Goal: Information Seeking & Learning: Learn about a topic

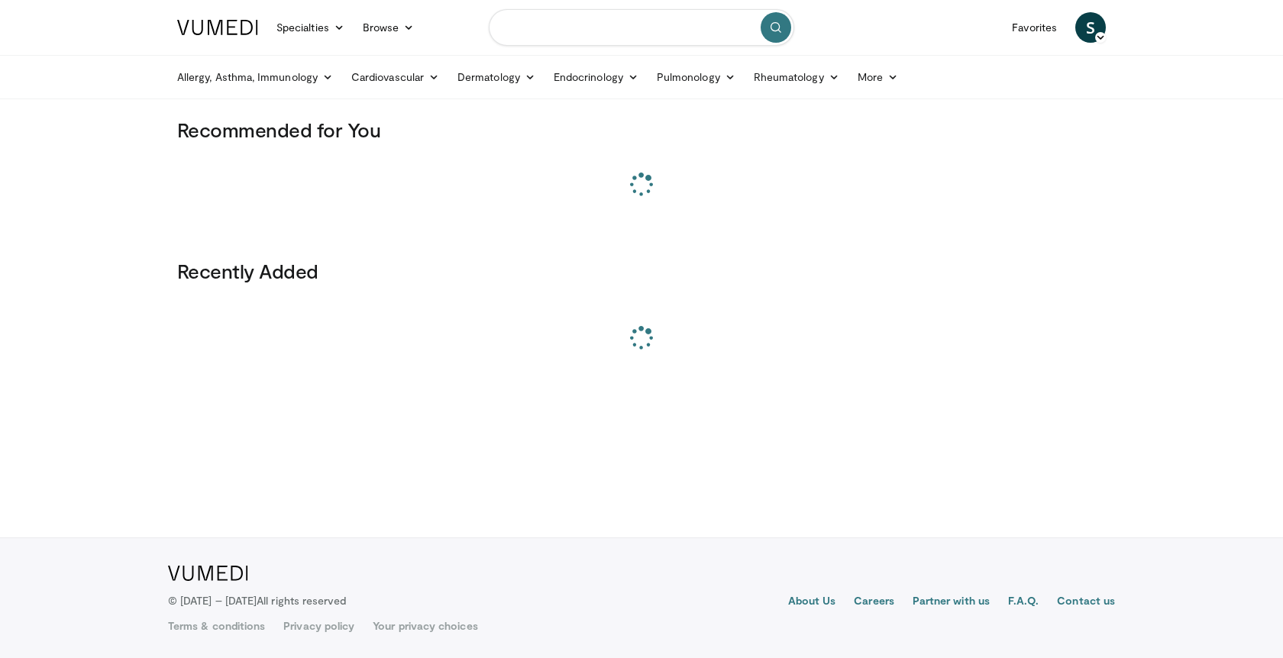
click at [651, 35] on input "Search topics, interventions" at bounding box center [641, 27] width 305 height 37
paste input "**********"
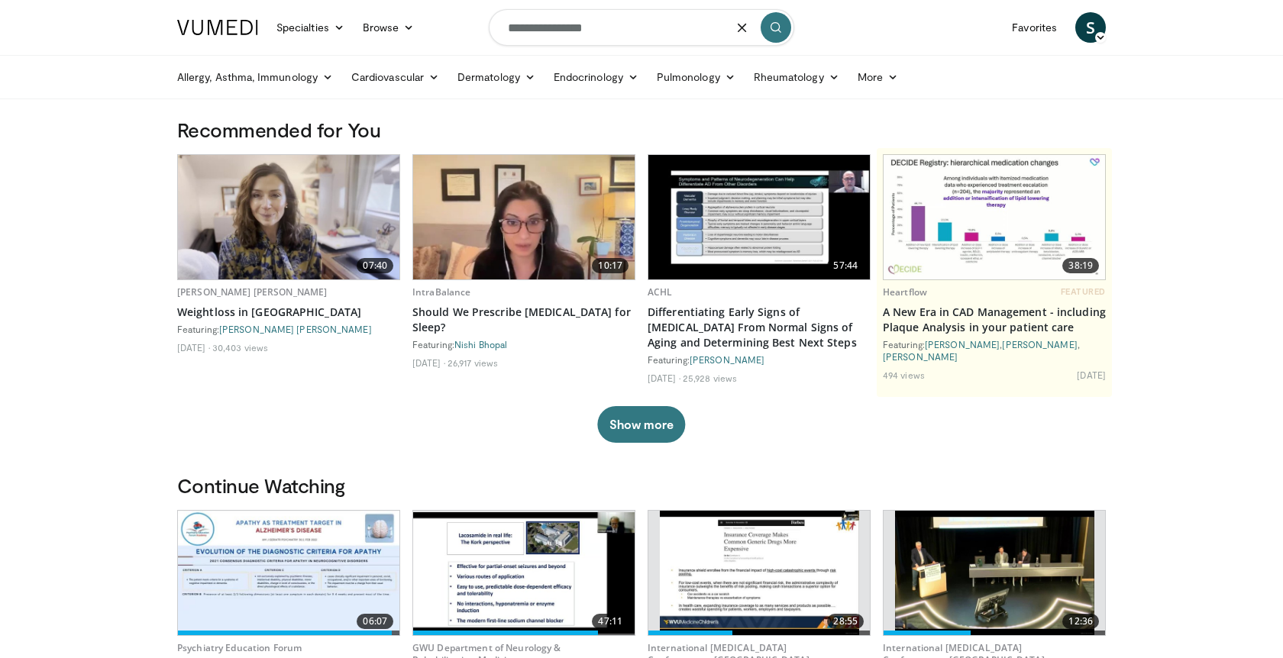
type input "**********"
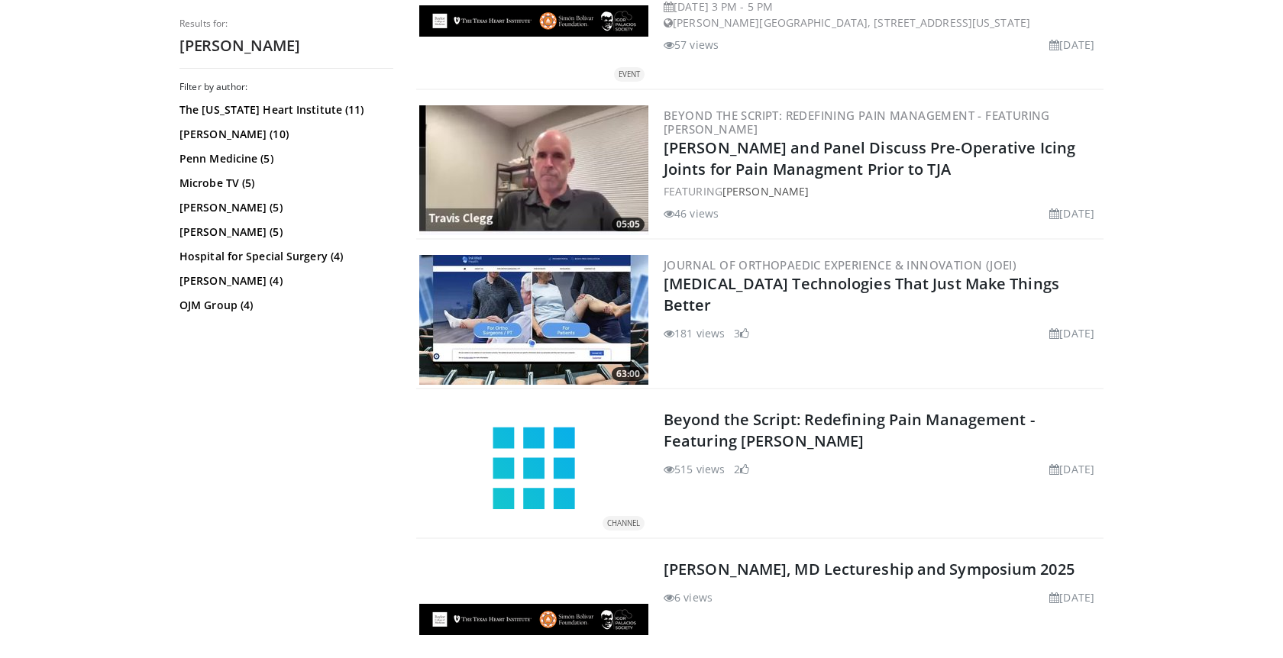
scroll to position [669, 0]
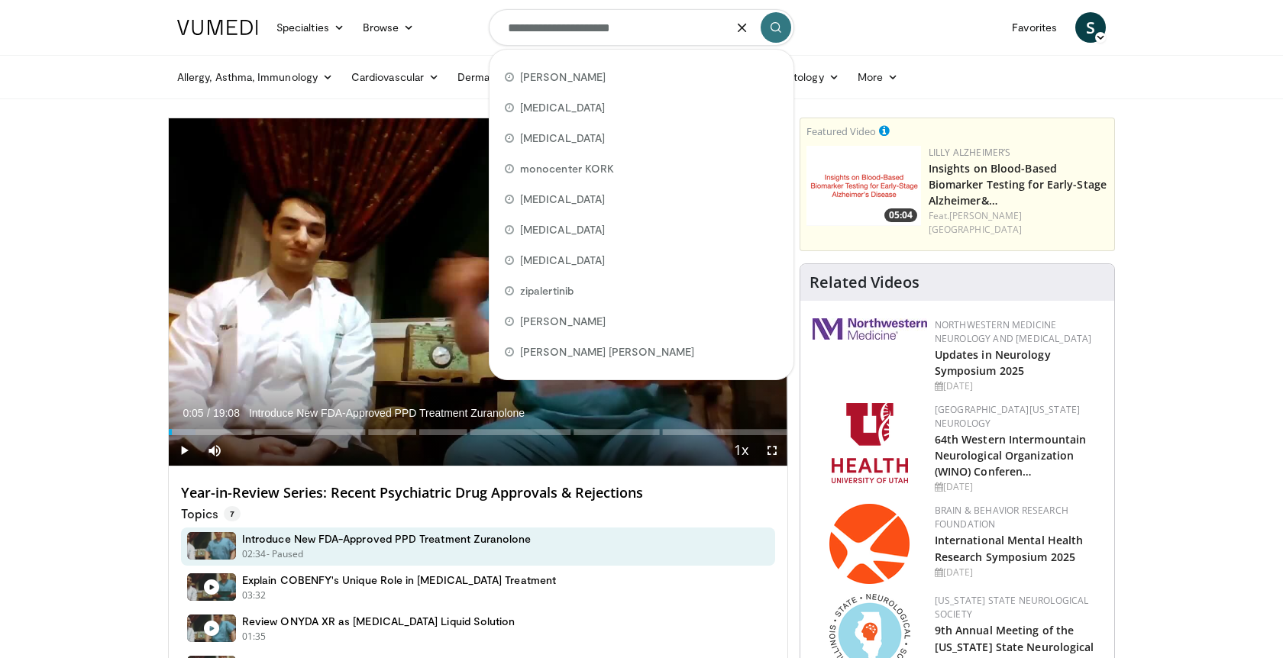
type input "**********"
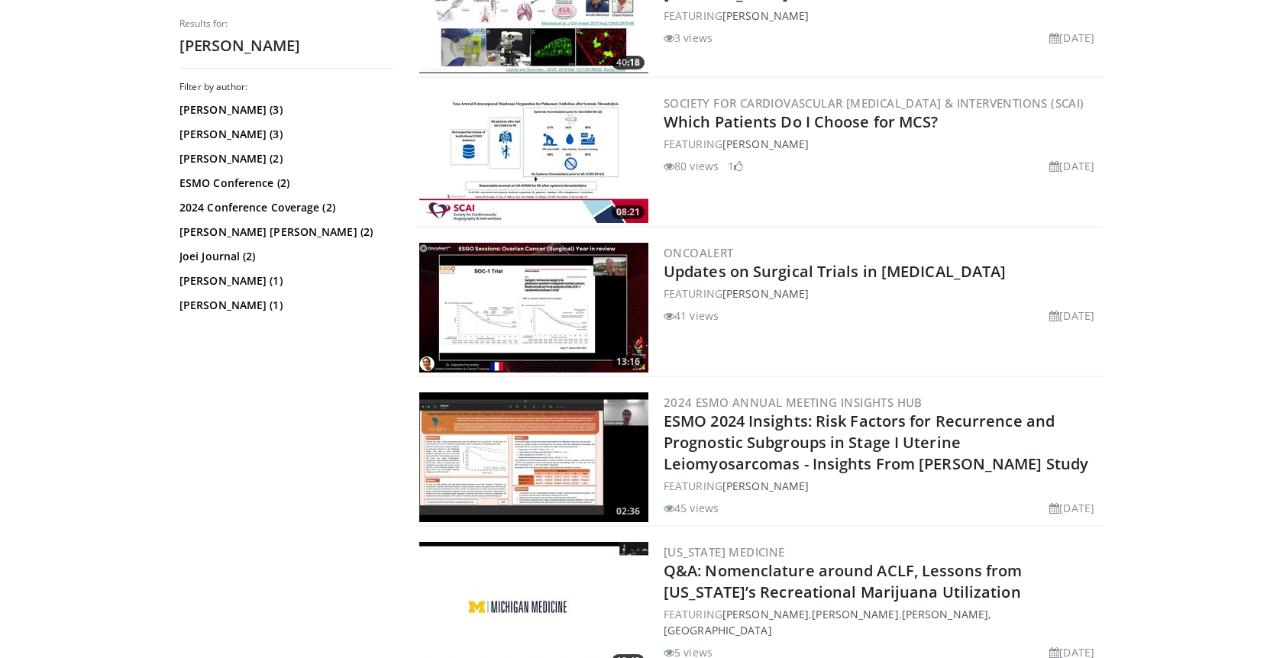
scroll to position [680, 0]
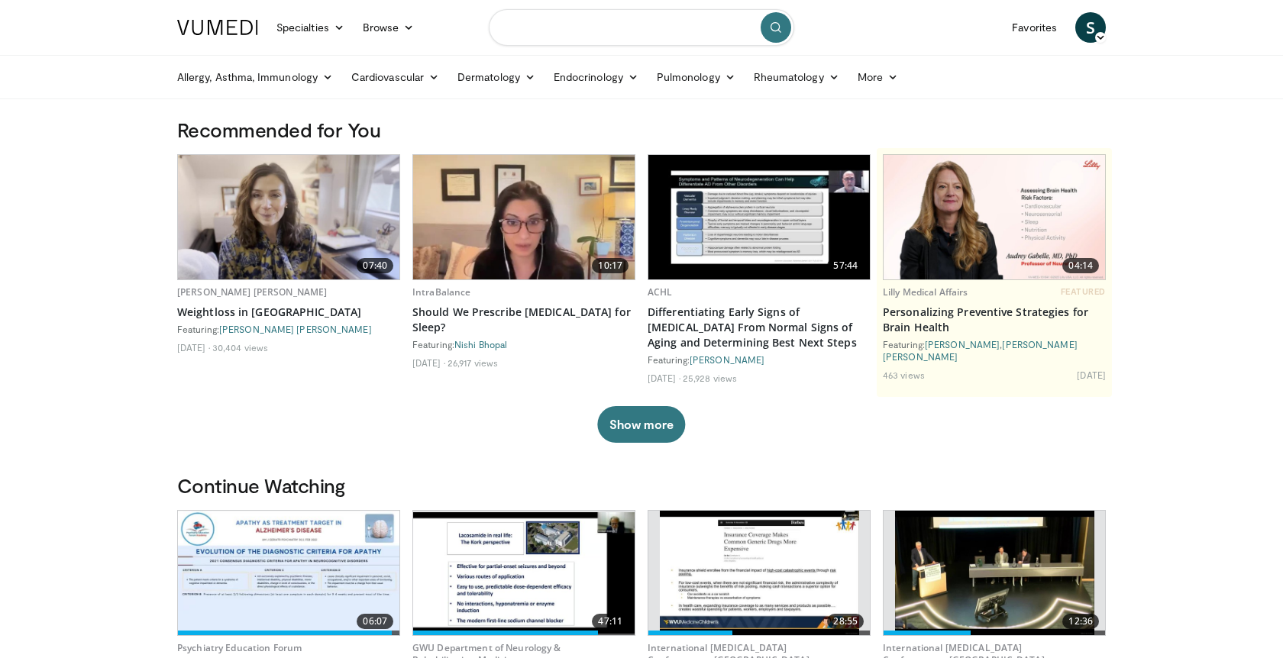
click at [667, 18] on input "Search topics, interventions" at bounding box center [641, 27] width 305 height 37
paste input "**********"
type input "**********"
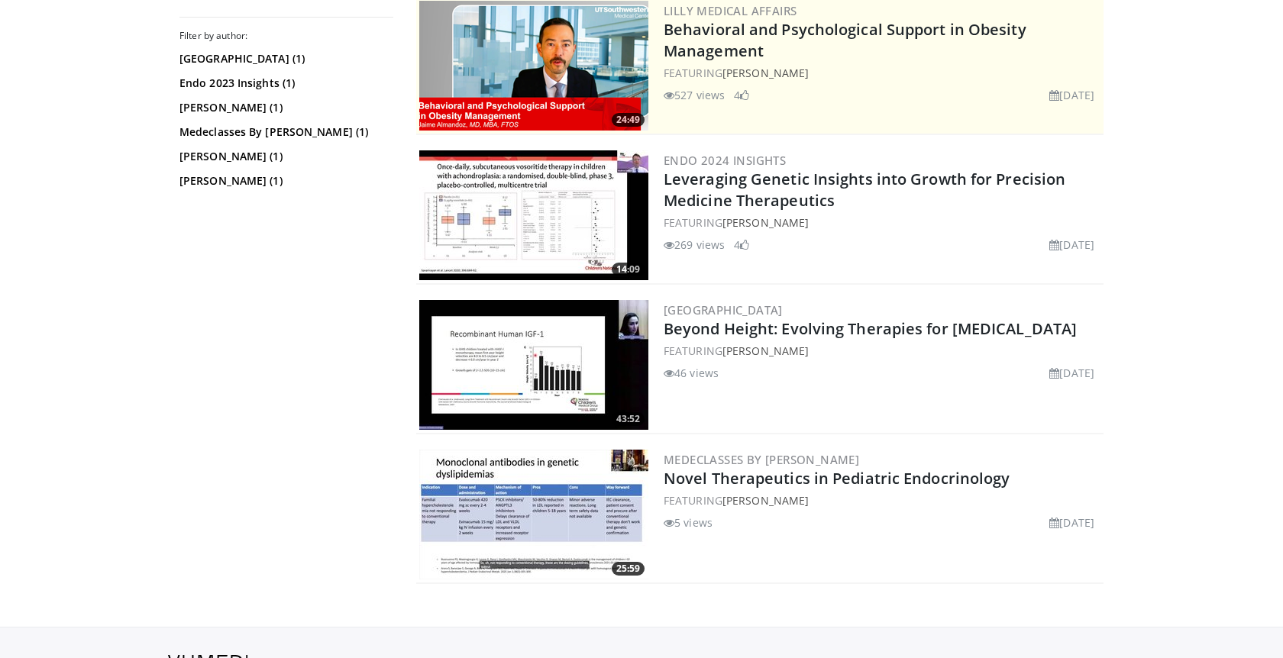
scroll to position [326, 0]
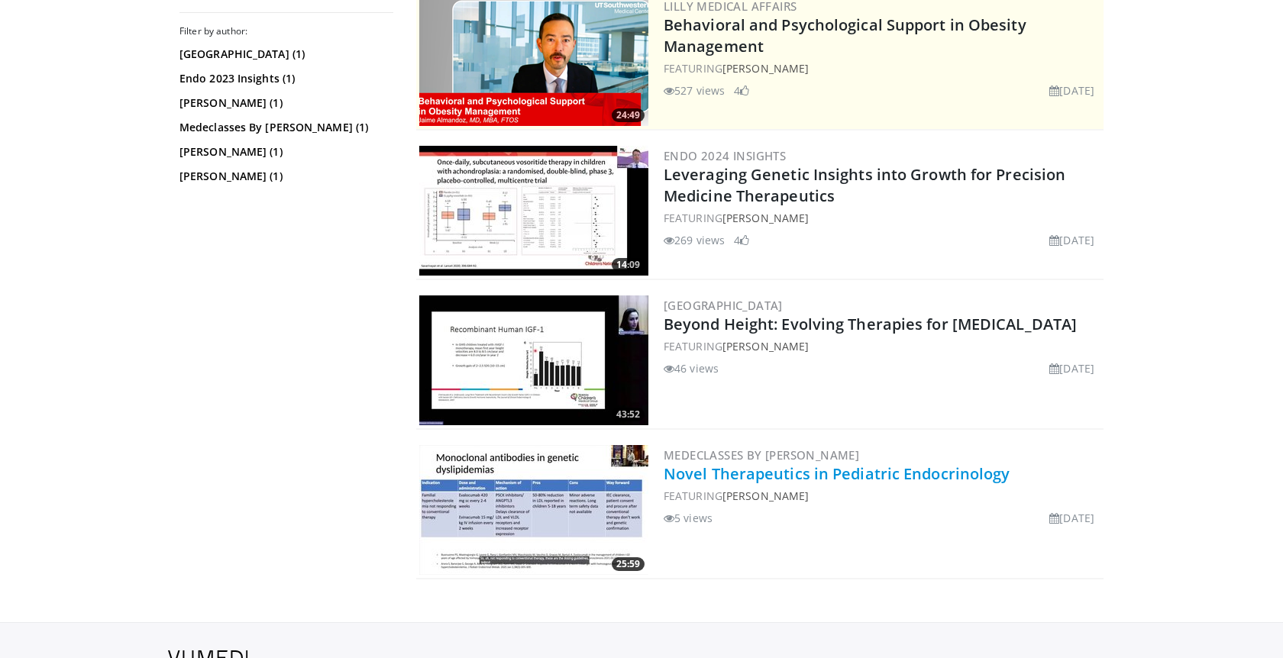
click at [728, 474] on link "Novel Therapeutics in Pediatric Endocrinology" at bounding box center [837, 473] width 347 height 21
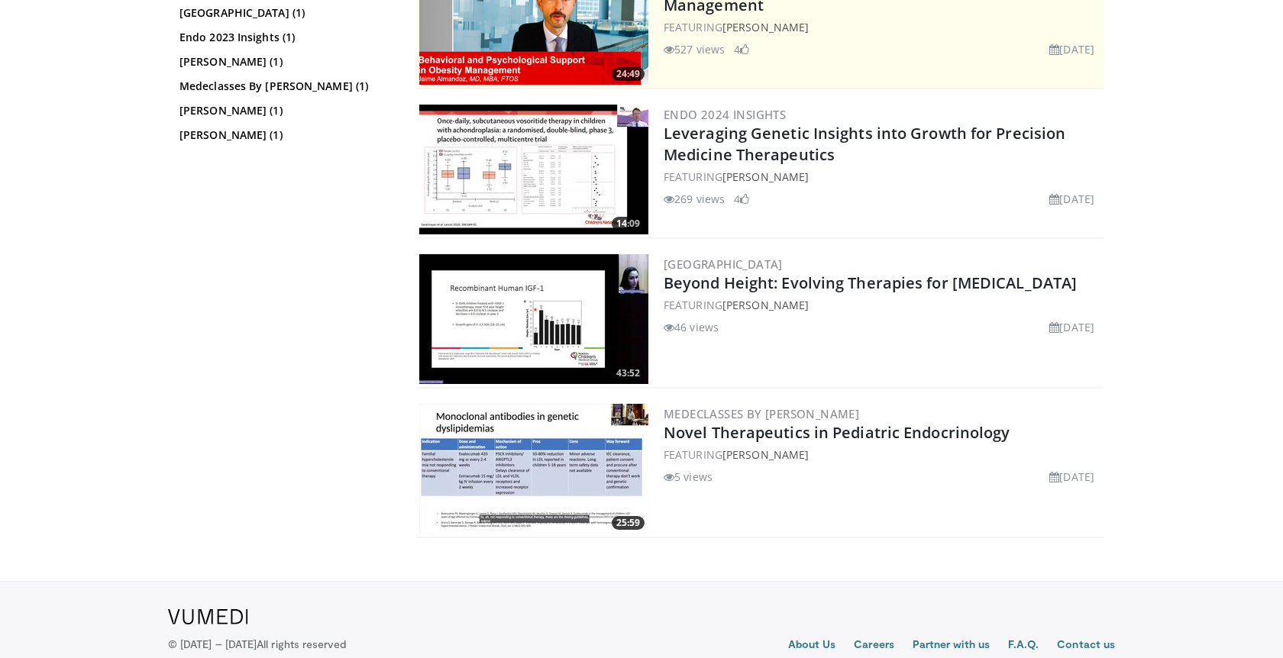
drag, startPoint x: 661, startPoint y: 283, endPoint x: 1070, endPoint y: 292, distance: 409.4
click at [1070, 292] on div "43:52 University of Louisville Beyond Height: Evolving Therapies for Growth Dis…" at bounding box center [759, 319] width 687 height 137
copy link "Beyond Height: Evolving Therapies for Growth Disorders"
click at [567, 282] on img at bounding box center [533, 319] width 229 height 130
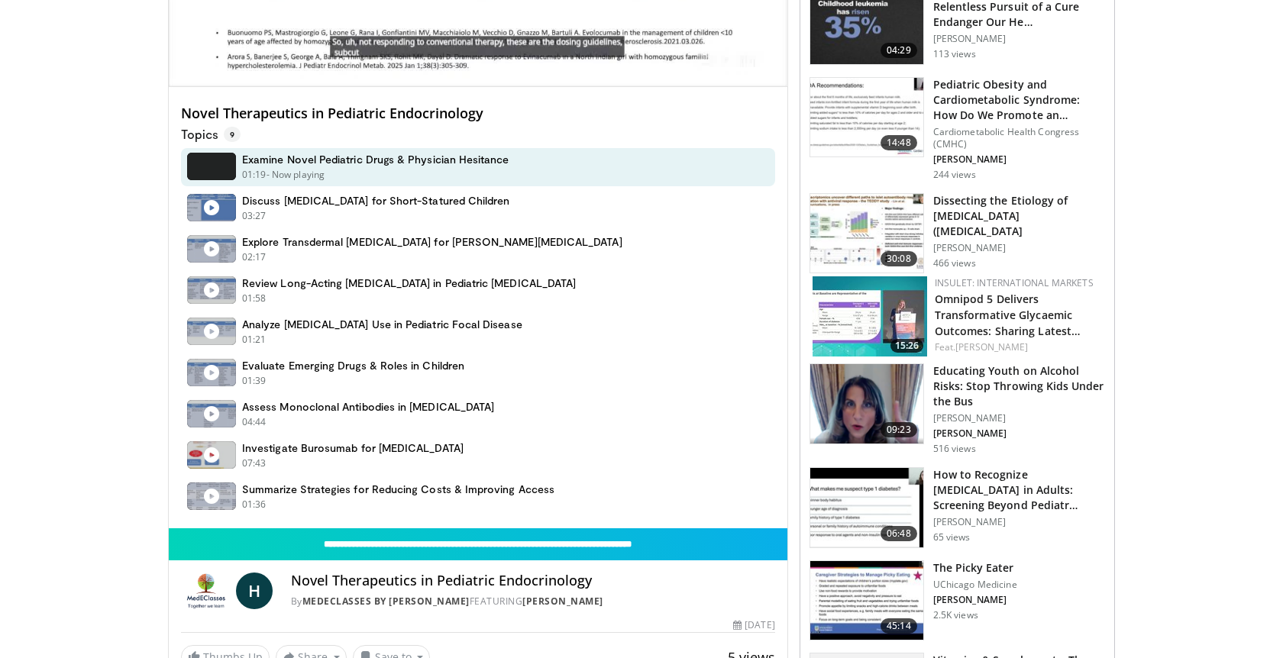
scroll to position [408, 0]
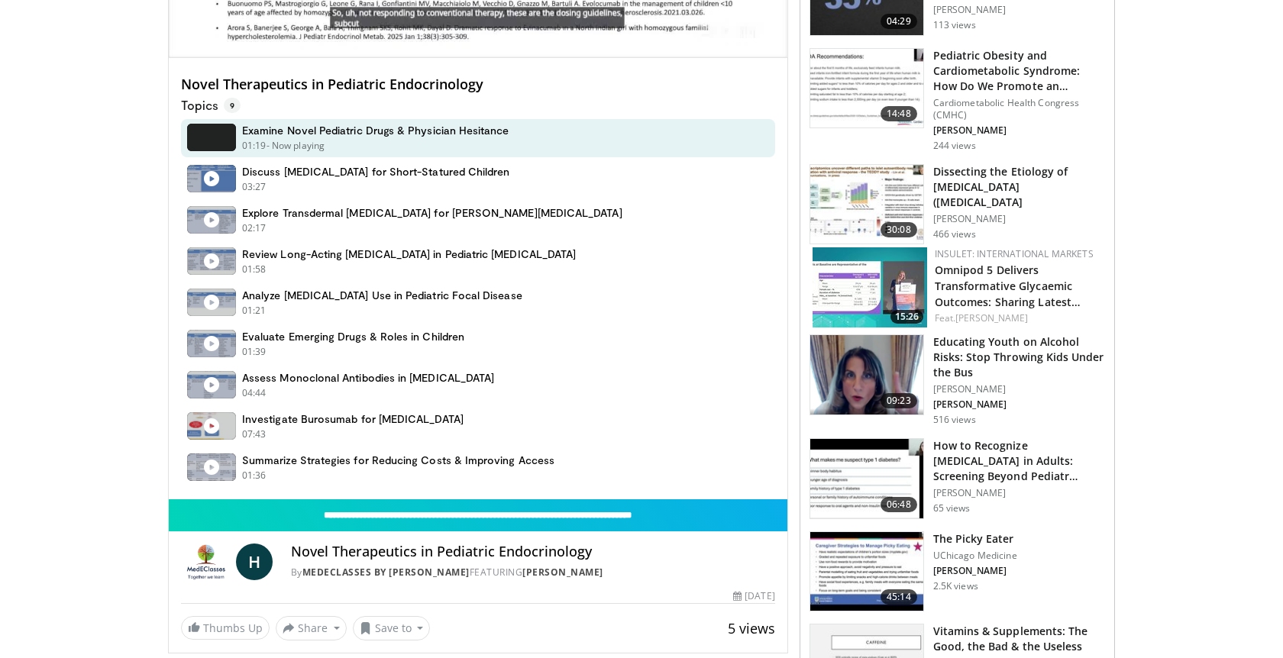
click at [557, 549] on h4 "Novel Therapeutics in Pediatric Endocrinology" at bounding box center [533, 552] width 484 height 17
copy div "Novel Therapeutics in Pediatric Endocrinology"
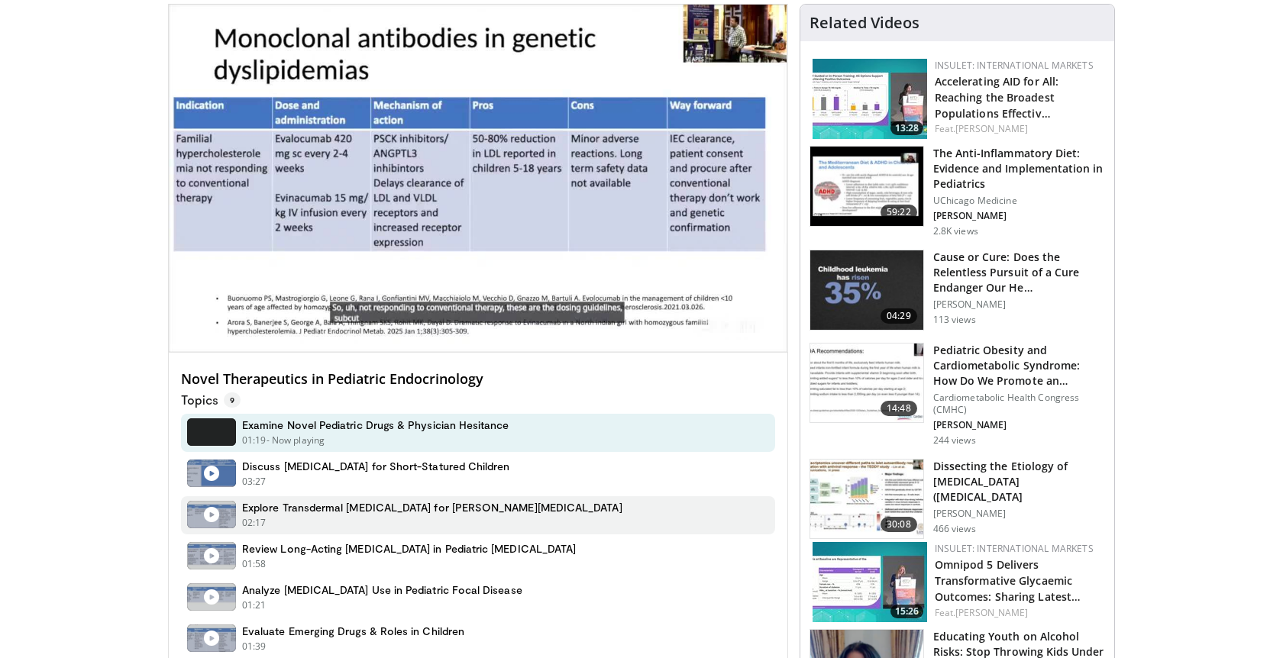
scroll to position [0, 0]
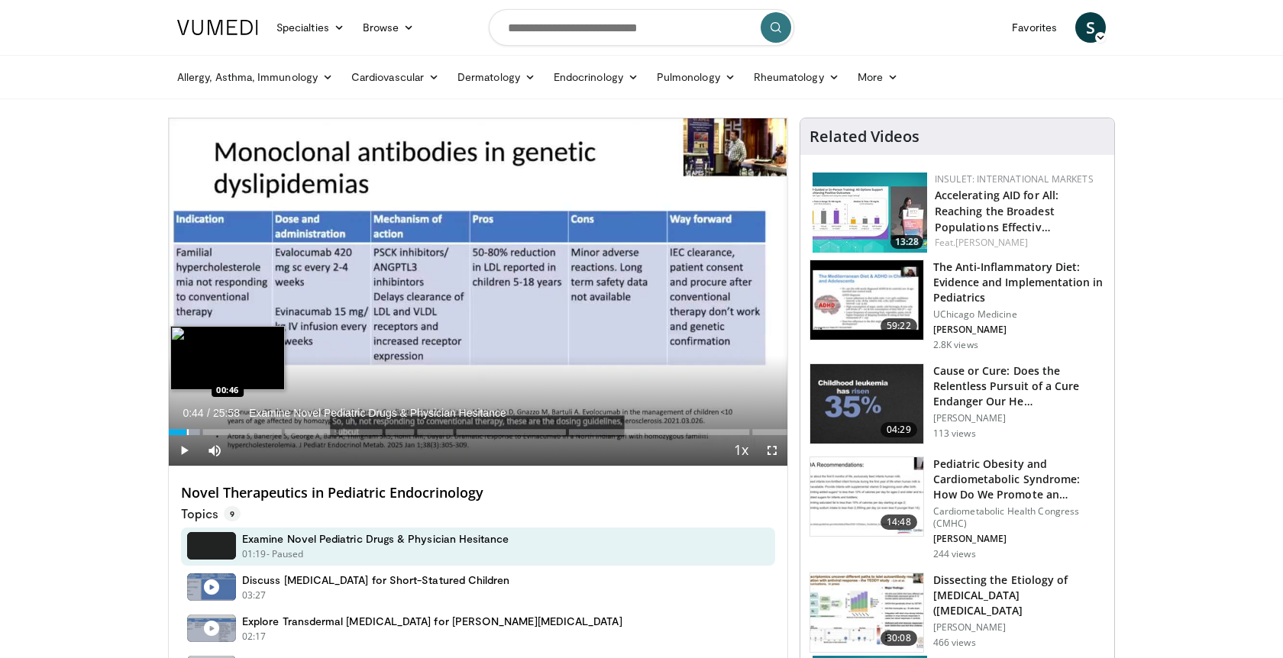
click at [186, 432] on div "Progress Bar" at bounding box center [184, 432] width 31 height 6
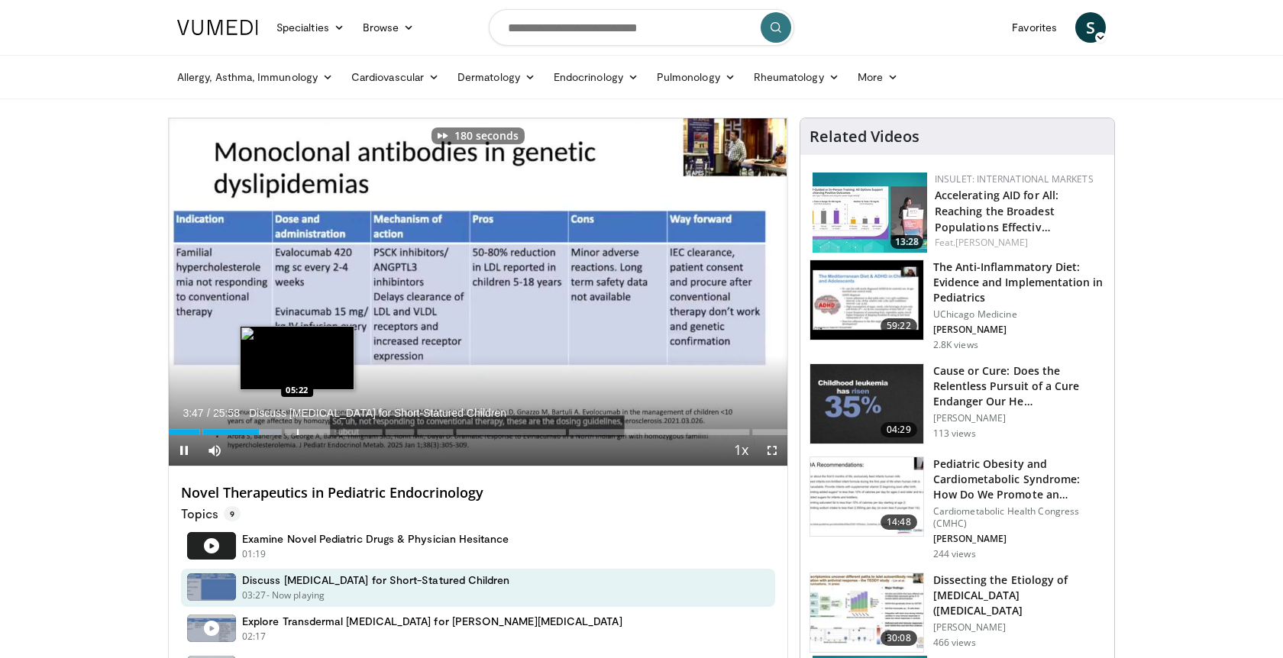
click at [297, 428] on div "Loaded : 18.58% 03:47 05:22" at bounding box center [478, 428] width 618 height 15
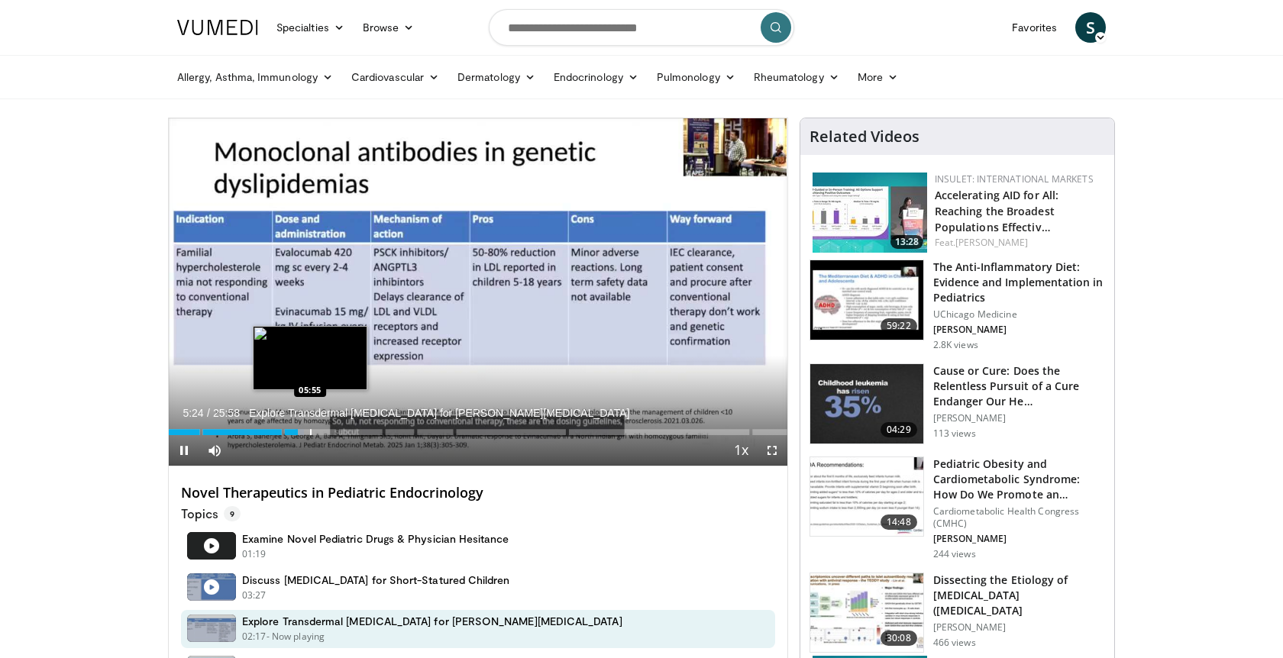
click at [311, 428] on div "Loaded : 21.82% 05:25 05:55" at bounding box center [478, 428] width 618 height 15
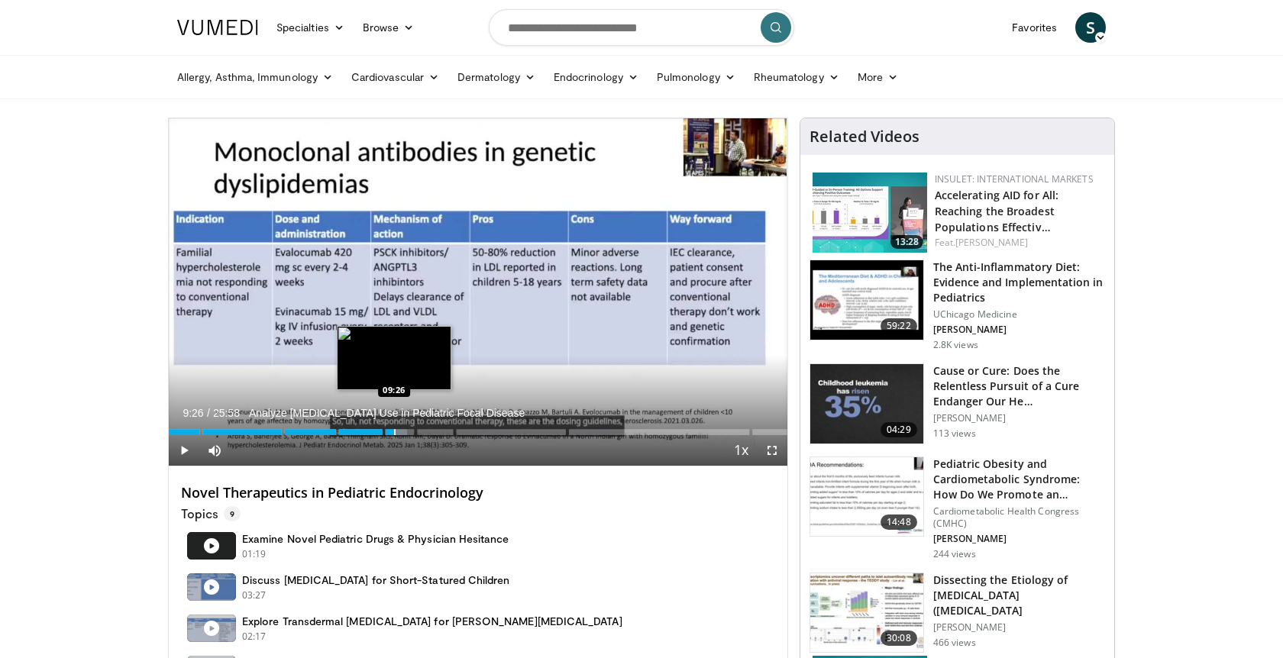
click at [394, 432] on div "Progress Bar" at bounding box center [395, 432] width 2 height 6
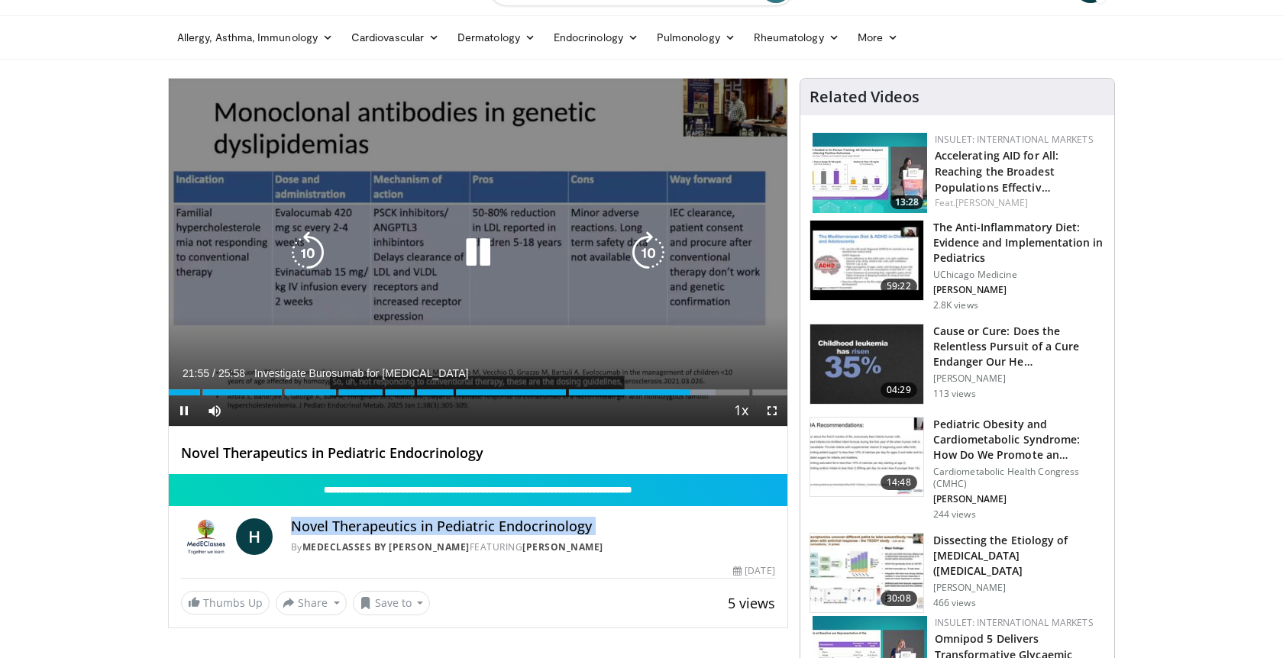
scroll to position [66, 0]
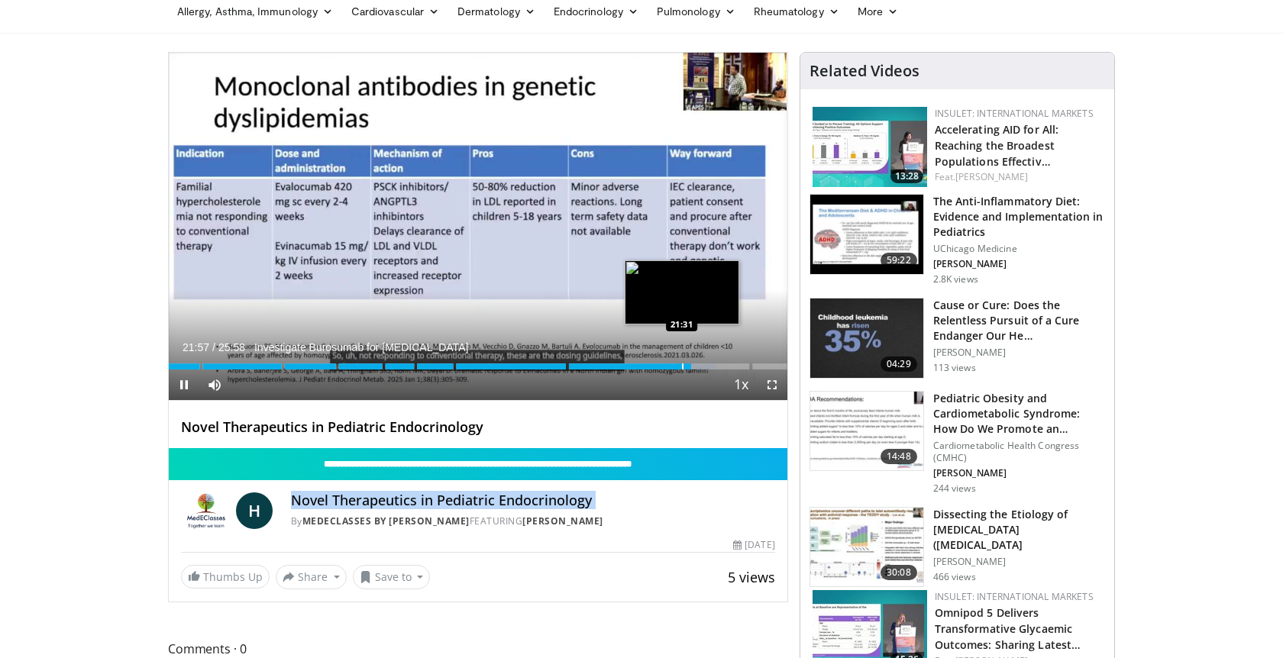
click at [682, 368] on div "Progress Bar" at bounding box center [683, 366] width 2 height 6
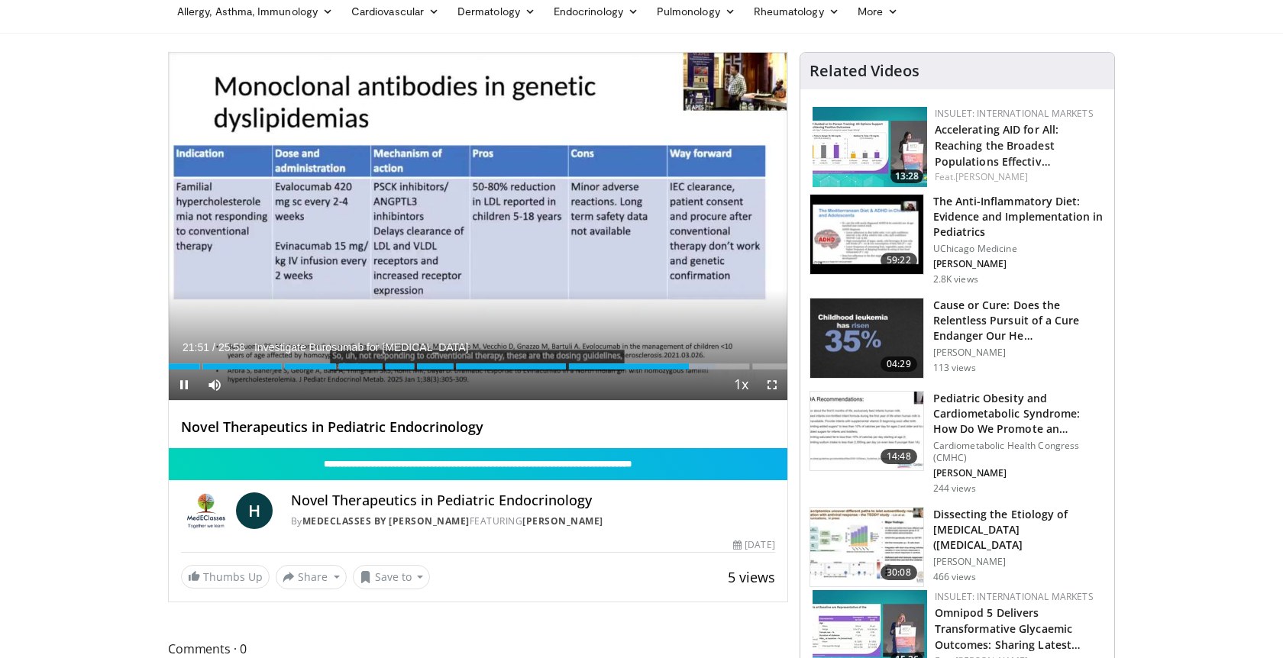
click at [660, 370] on div "Current Time 21:51 / Duration 25:58 Investigate Burosumab for [MEDICAL_DATA] Pa…" at bounding box center [478, 385] width 618 height 31
click at [647, 364] on div "Progress Bar" at bounding box center [648, 366] width 2 height 6
click at [683, 363] on div "Progress Bar" at bounding box center [684, 366] width 2 height 6
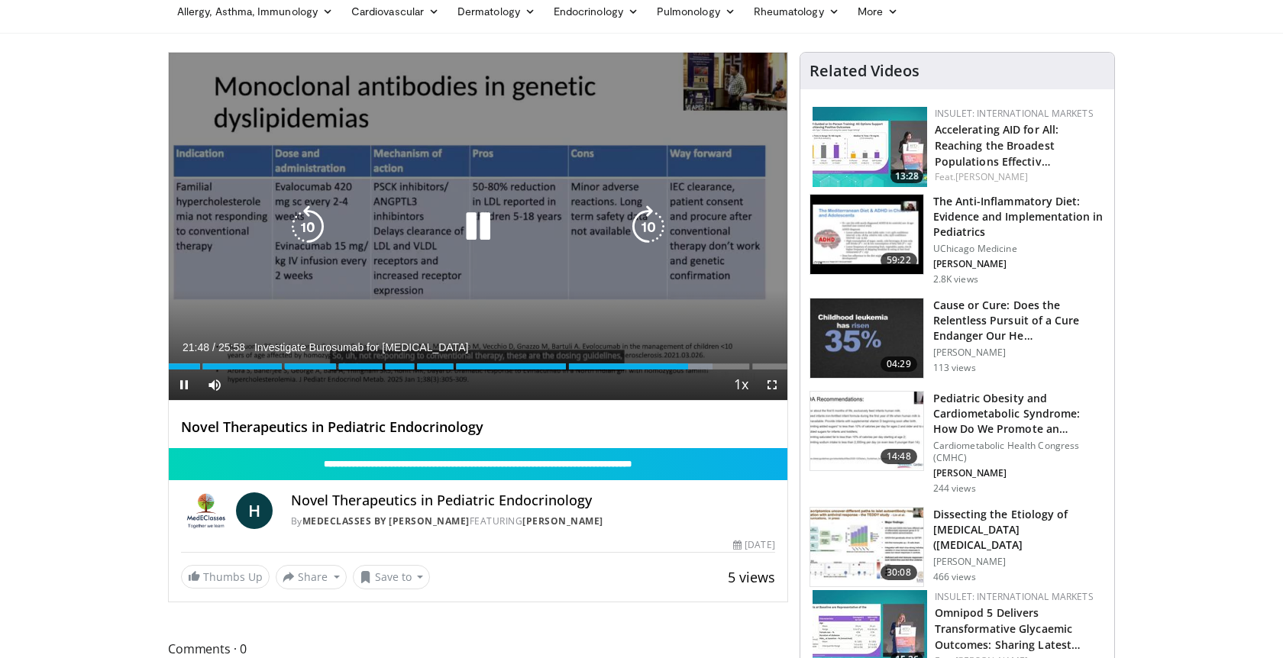
click at [479, 224] on icon "Video Player" at bounding box center [478, 226] width 43 height 43
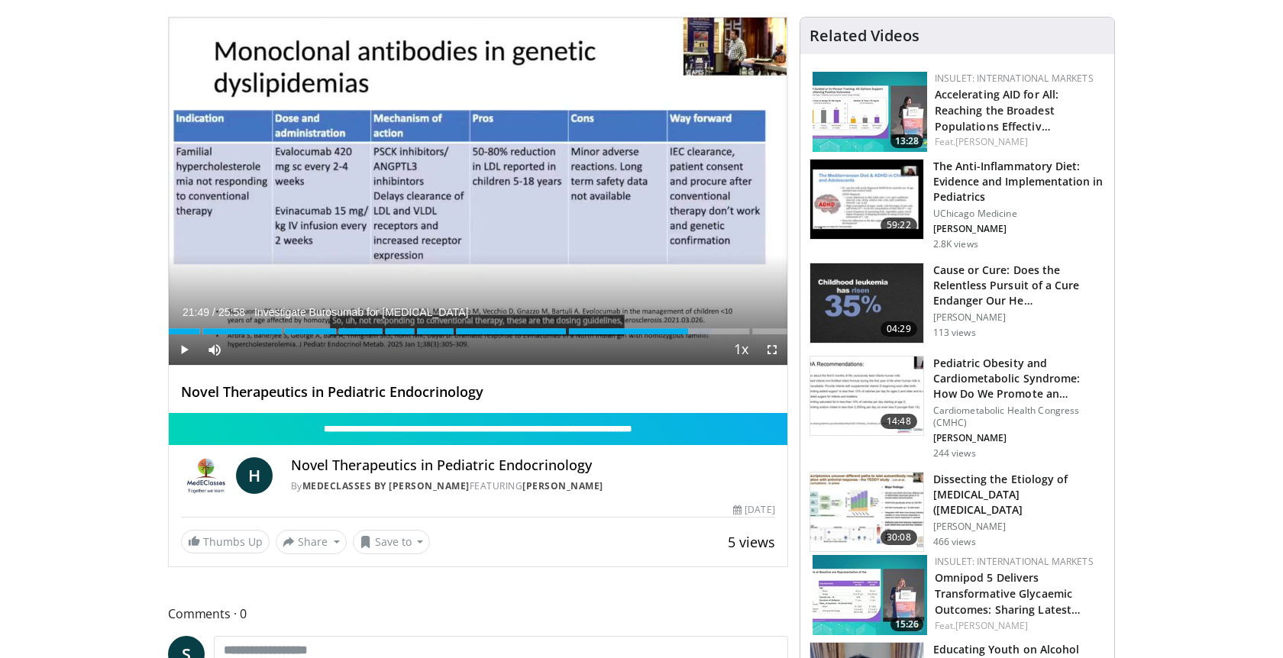
scroll to position [103, 0]
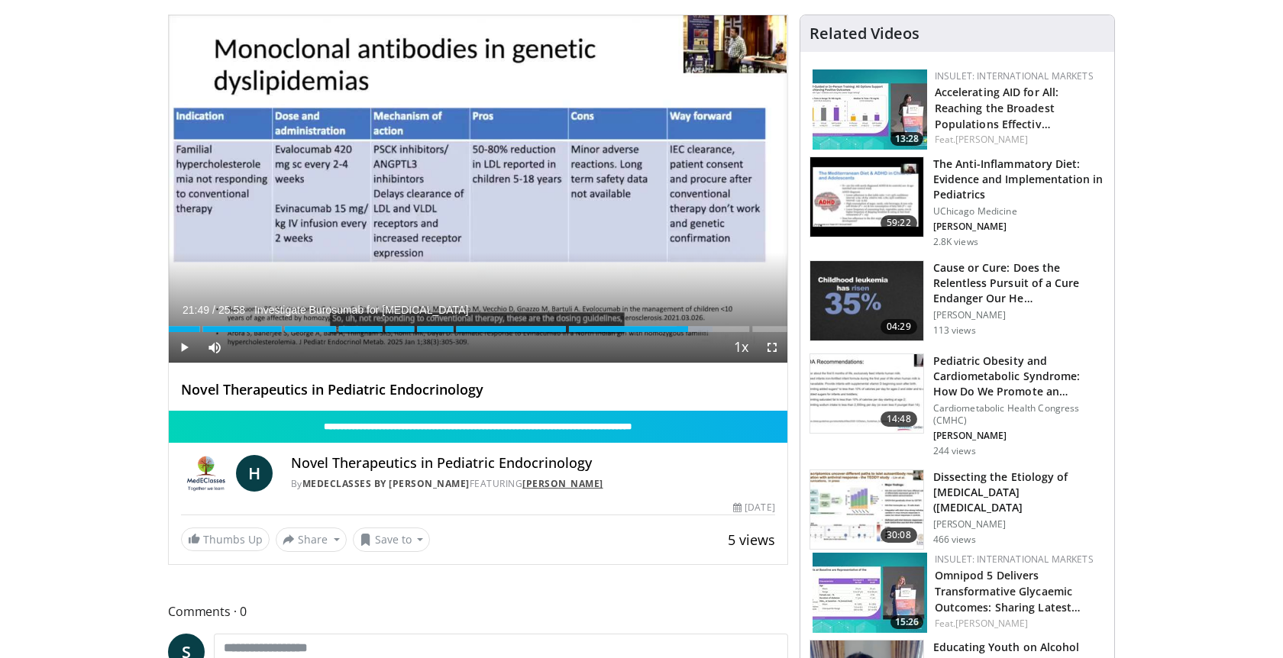
drag, startPoint x: 659, startPoint y: 483, endPoint x: 546, endPoint y: 481, distance: 113.0
click at [546, 481] on div "By MedEClasses by [PERSON_NAME] FEATURING [PERSON_NAME]" at bounding box center [533, 484] width 484 height 14
copy link "[PERSON_NAME]"
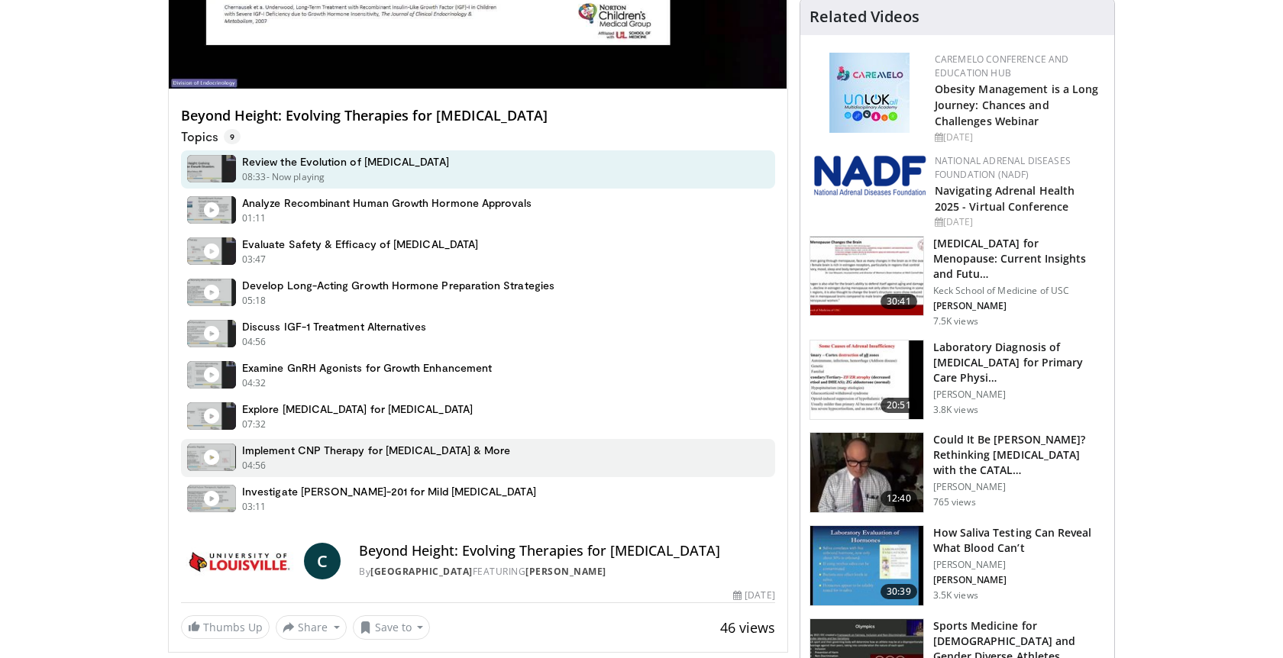
scroll to position [434, 0]
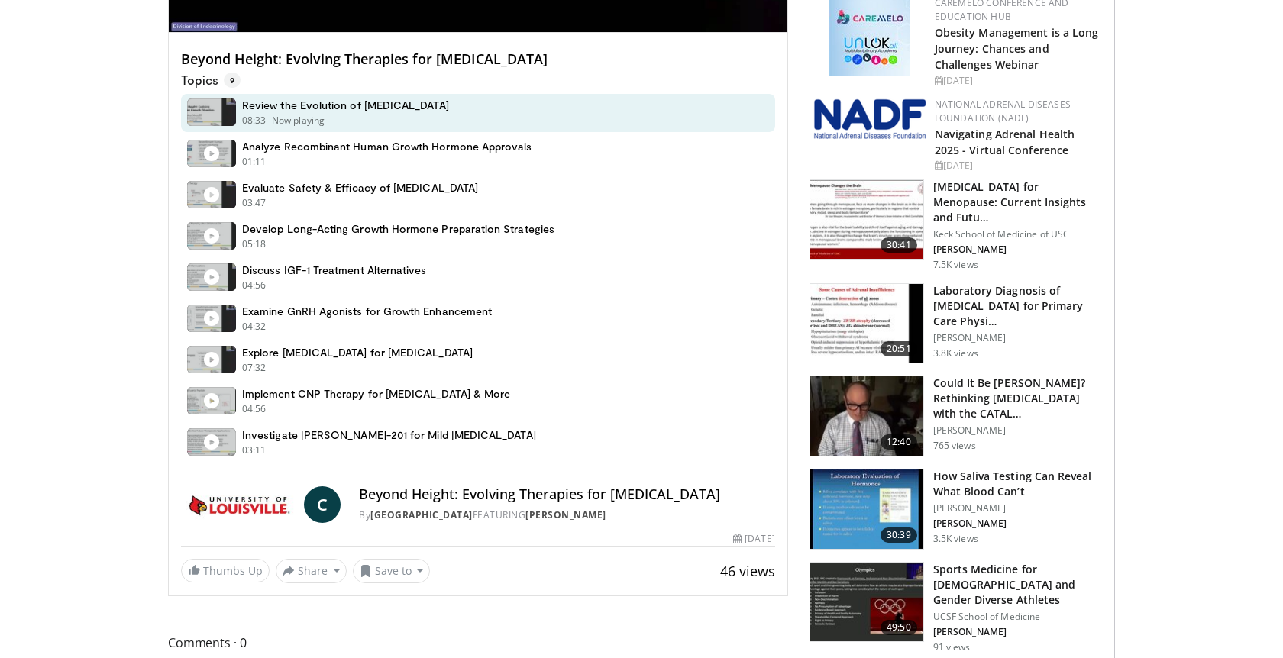
drag, startPoint x: 669, startPoint y: 518, endPoint x: 565, endPoint y: 520, distance: 103.9
click at [565, 520] on div "By University of Louisville FEATURING Catalina Cabrera" at bounding box center [566, 516] width 415 height 14
copy link "Catalina Cabrera"
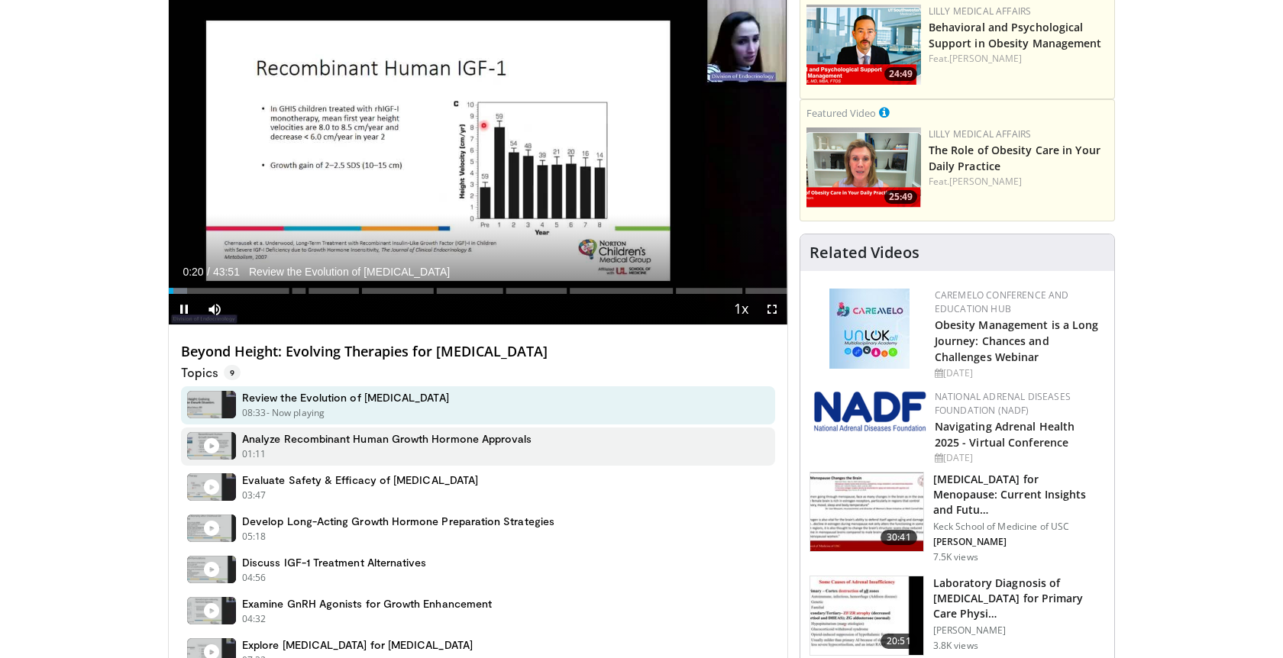
scroll to position [0, 0]
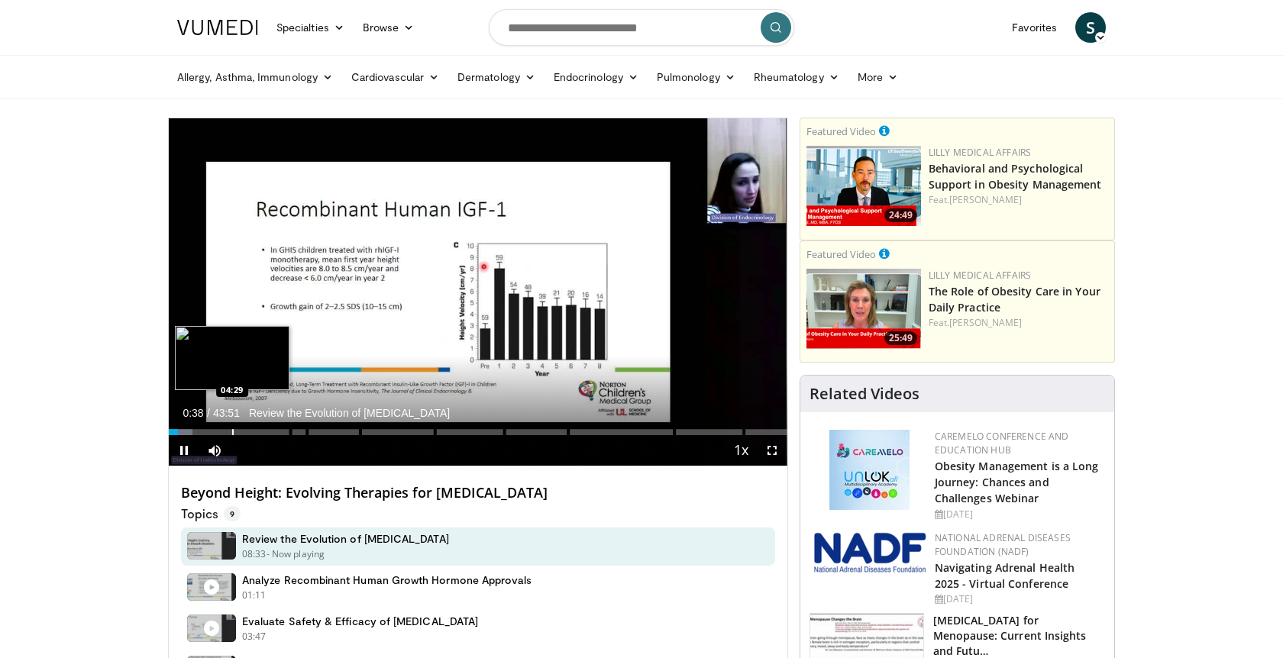
click at [232, 431] on div "Progress Bar" at bounding box center [233, 432] width 2 height 6
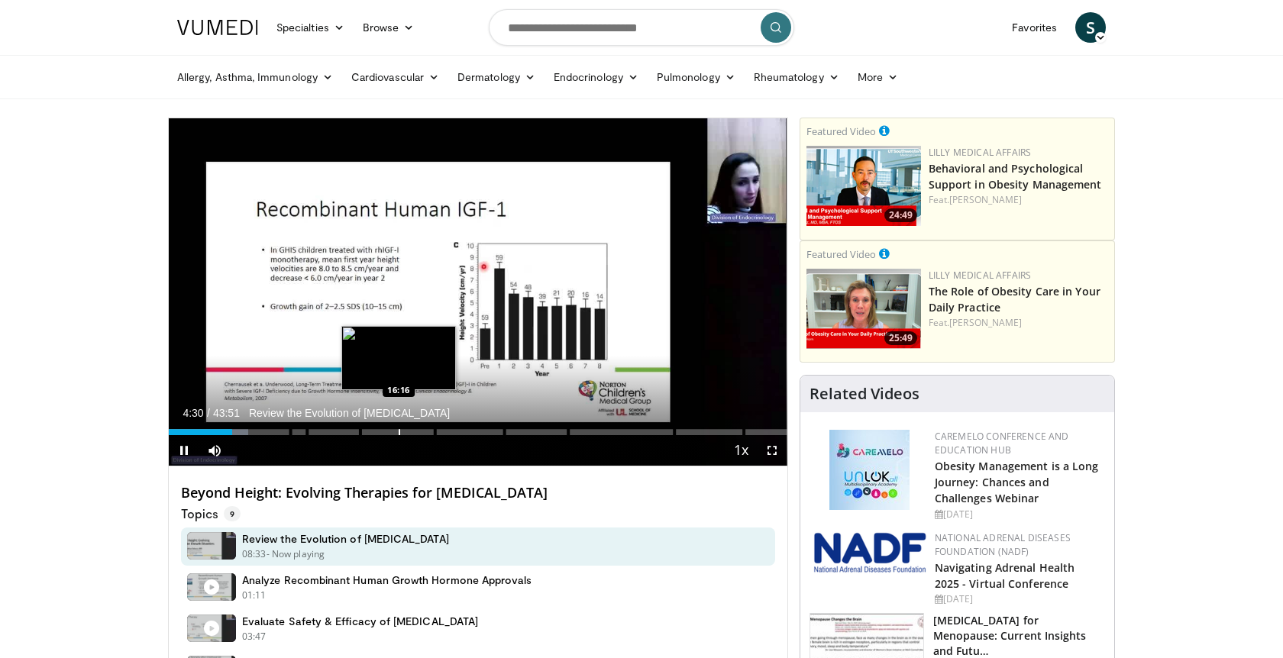
click at [399, 428] on div "Loaded : 12.82% 04:30 16:16" at bounding box center [478, 428] width 618 height 15
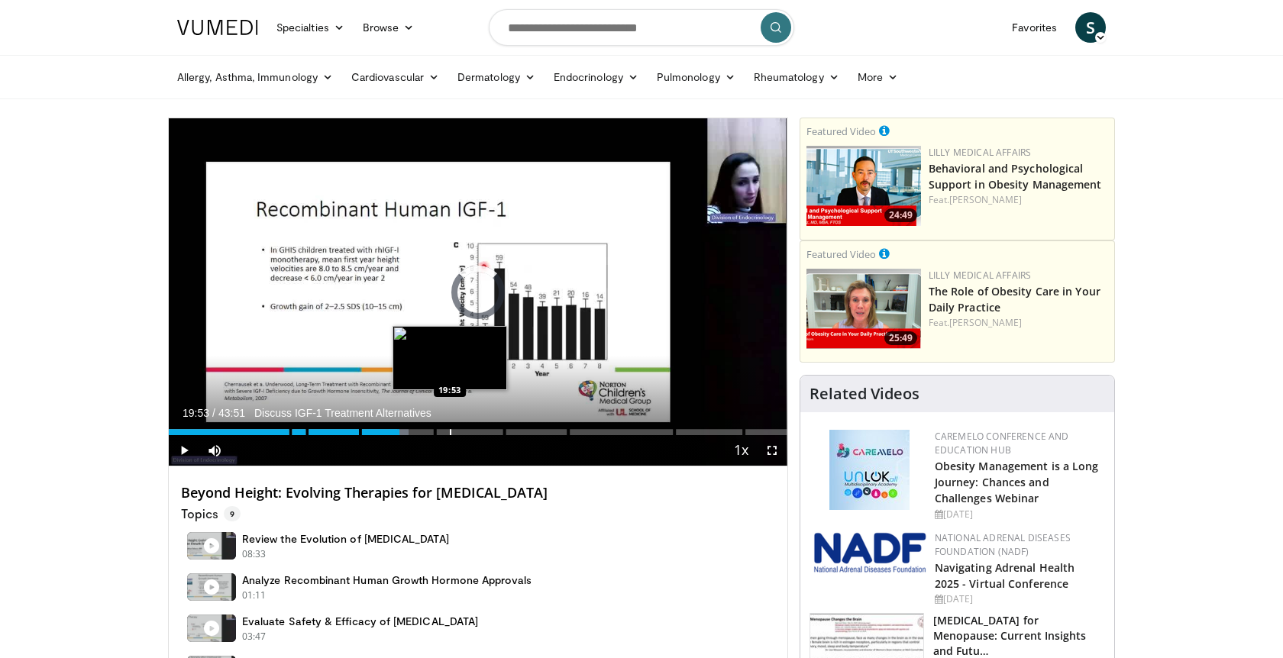
click at [450, 430] on div "Progress Bar" at bounding box center [451, 432] width 2 height 6
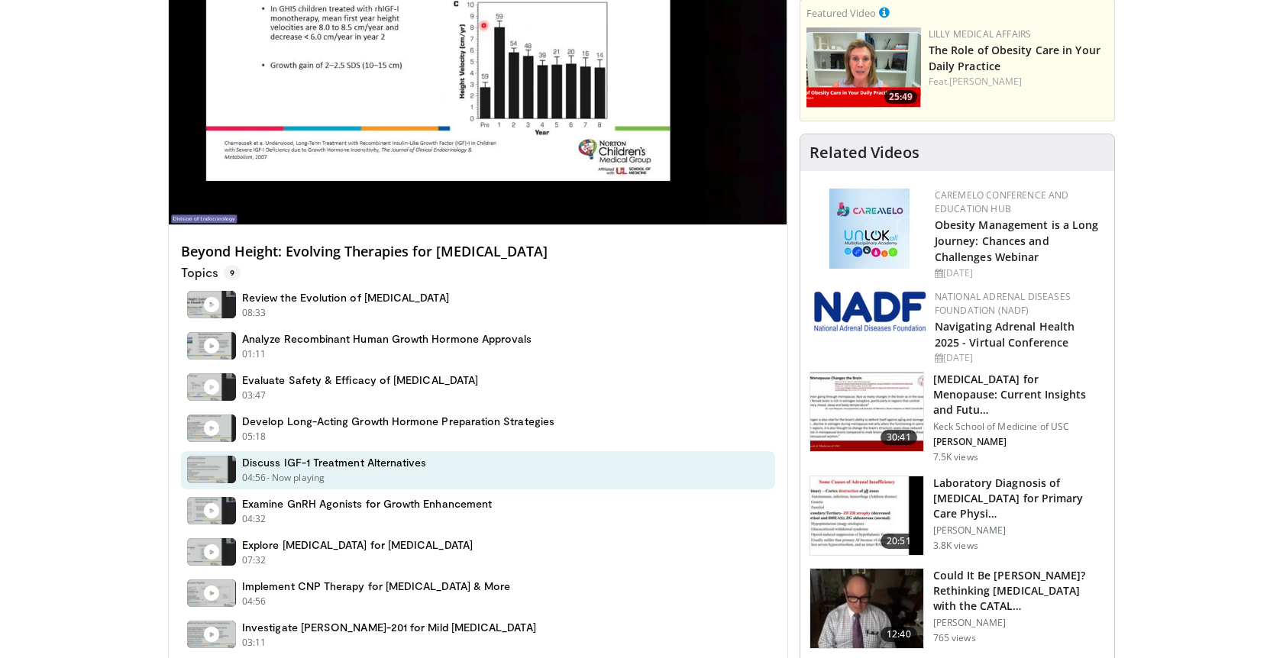
scroll to position [76, 0]
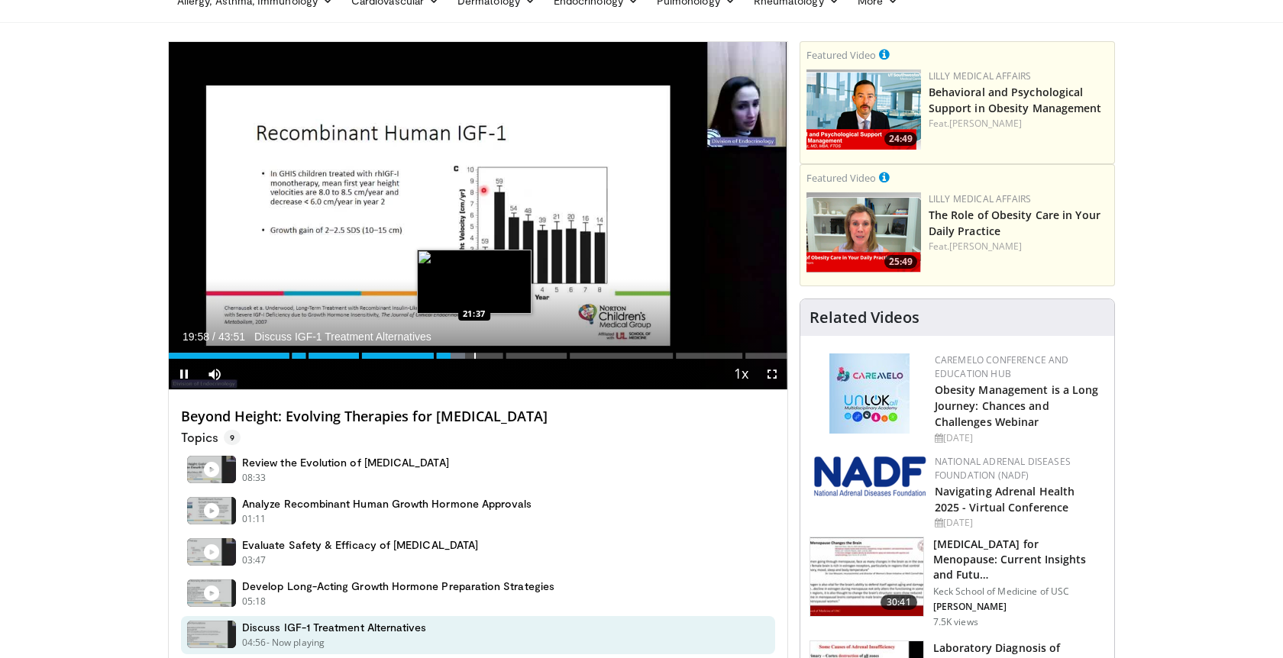
click at [474, 355] on div "Progress Bar" at bounding box center [475, 356] width 2 height 6
click at [493, 353] on div "Progress Bar" at bounding box center [493, 356] width 2 height 6
click at [514, 354] on div "Progress Bar" at bounding box center [513, 356] width 2 height 6
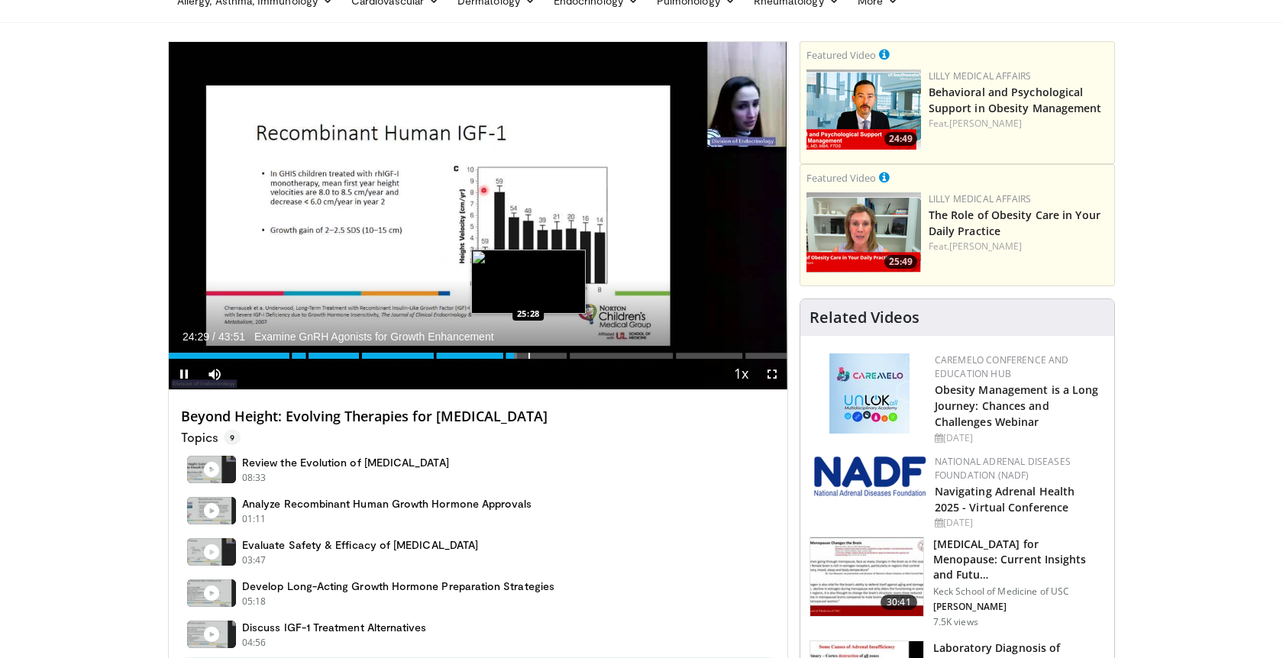
click at [528, 353] on div "Progress Bar" at bounding box center [529, 356] width 2 height 6
click at [542, 354] on div "Progress Bar" at bounding box center [543, 356] width 2 height 6
click at [556, 353] on div "Progress Bar" at bounding box center [557, 356] width 2 height 6
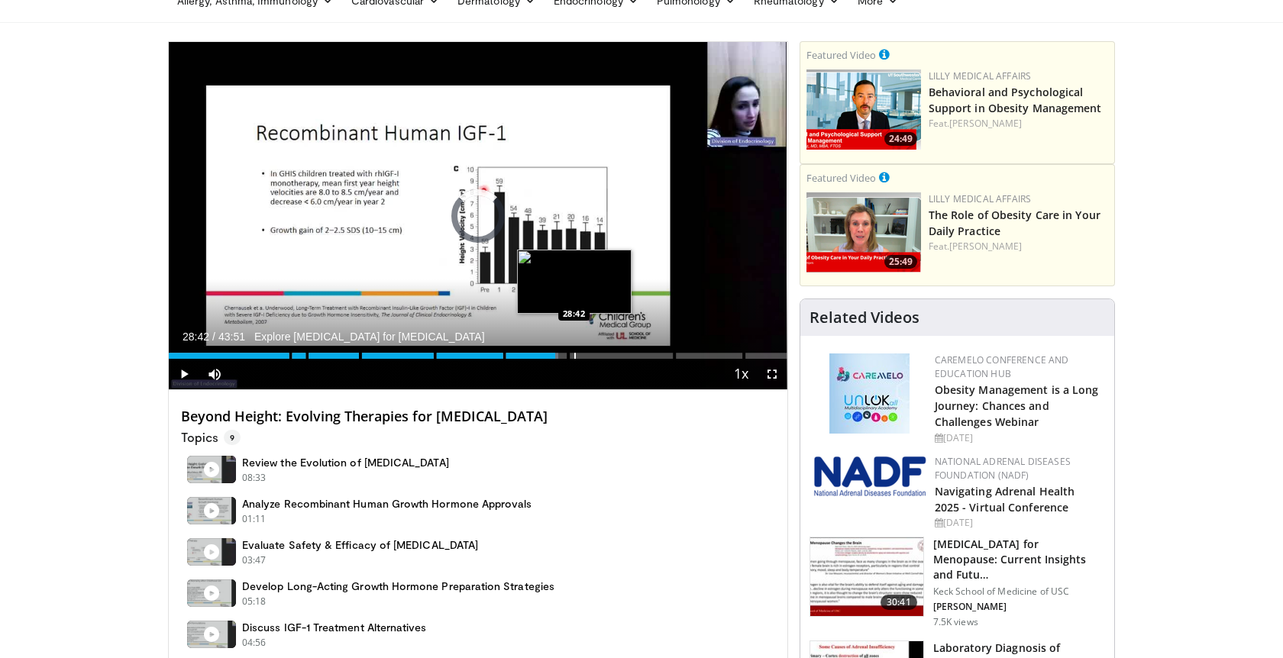
click at [574, 353] on div "Progress Bar" at bounding box center [575, 356] width 2 height 6
click at [588, 350] on div "Loaded : 65.98% 28:43 29:37" at bounding box center [478, 351] width 618 height 15
click at [599, 354] on div "Progress Bar" at bounding box center [600, 356] width 2 height 6
click at [611, 354] on div "Progress Bar" at bounding box center [612, 356] width 2 height 6
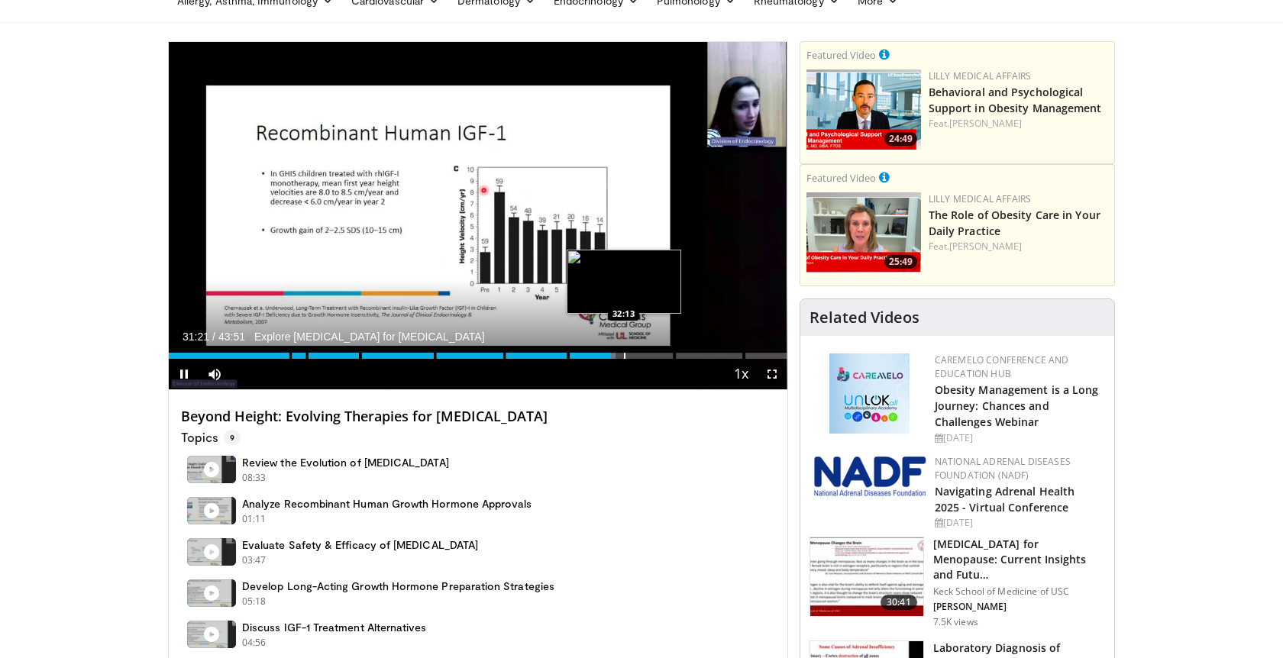
click at [625, 354] on div "Progress Bar" at bounding box center [625, 356] width 2 height 6
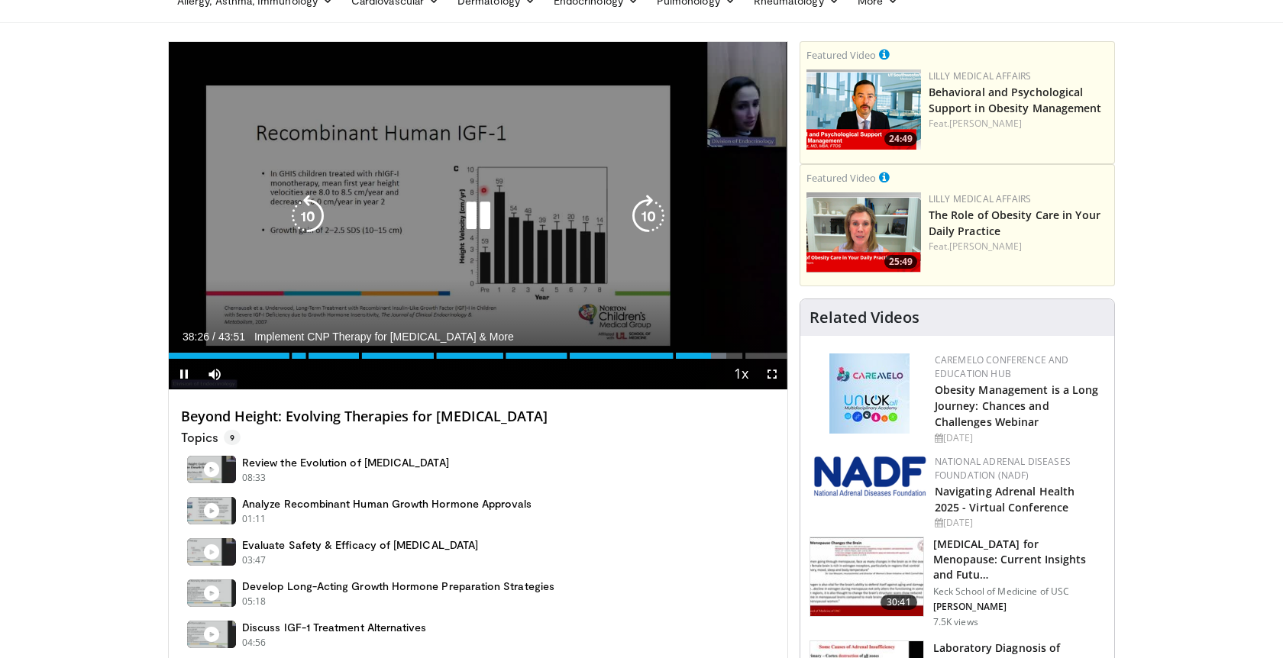
click at [461, 215] on icon "Video Player" at bounding box center [478, 216] width 43 height 43
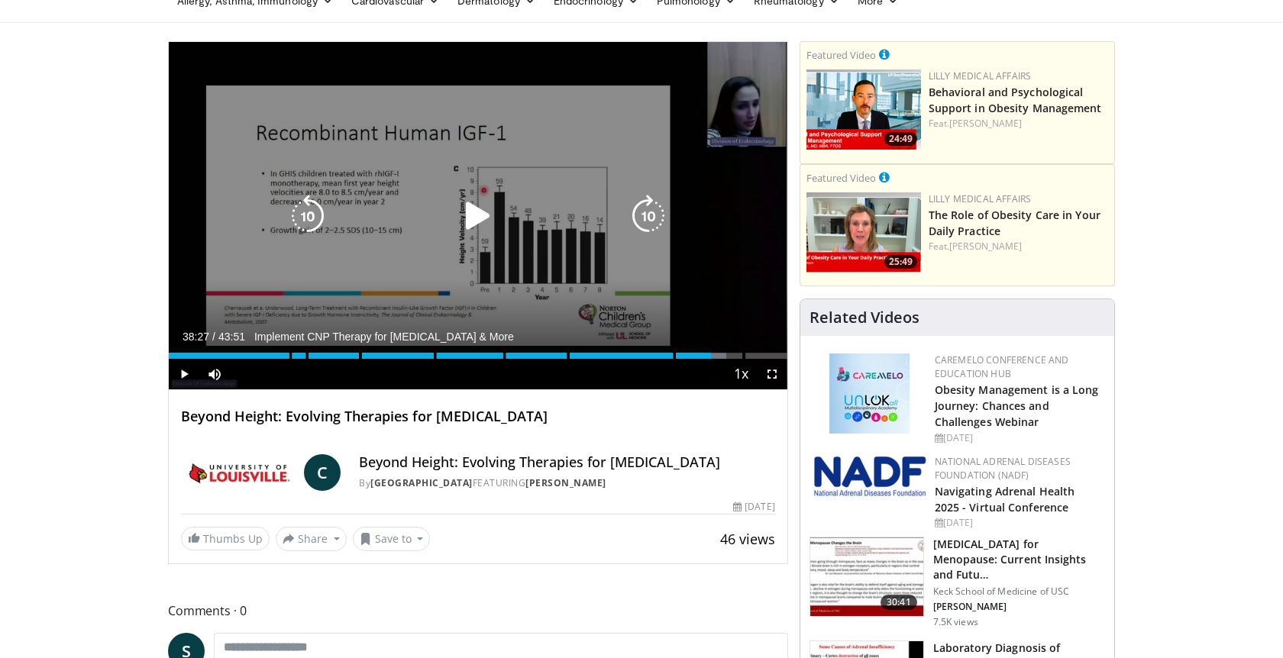
click at [463, 221] on icon "Video Player" at bounding box center [478, 216] width 43 height 43
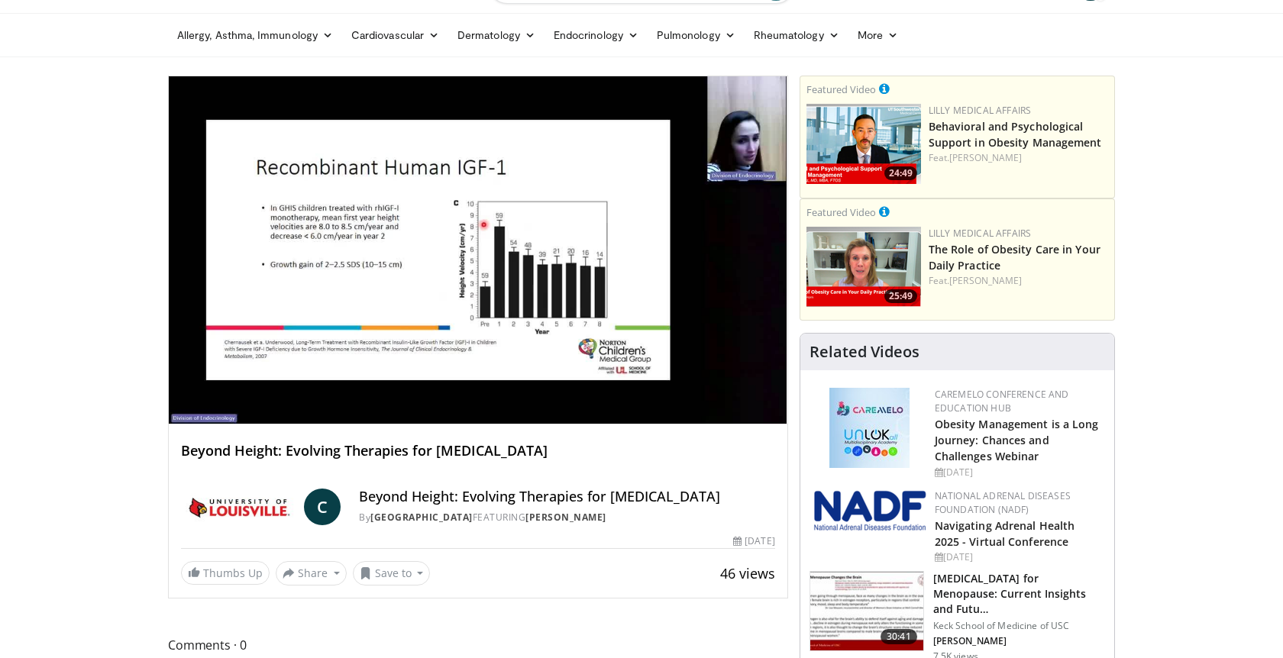
scroll to position [59, 0]
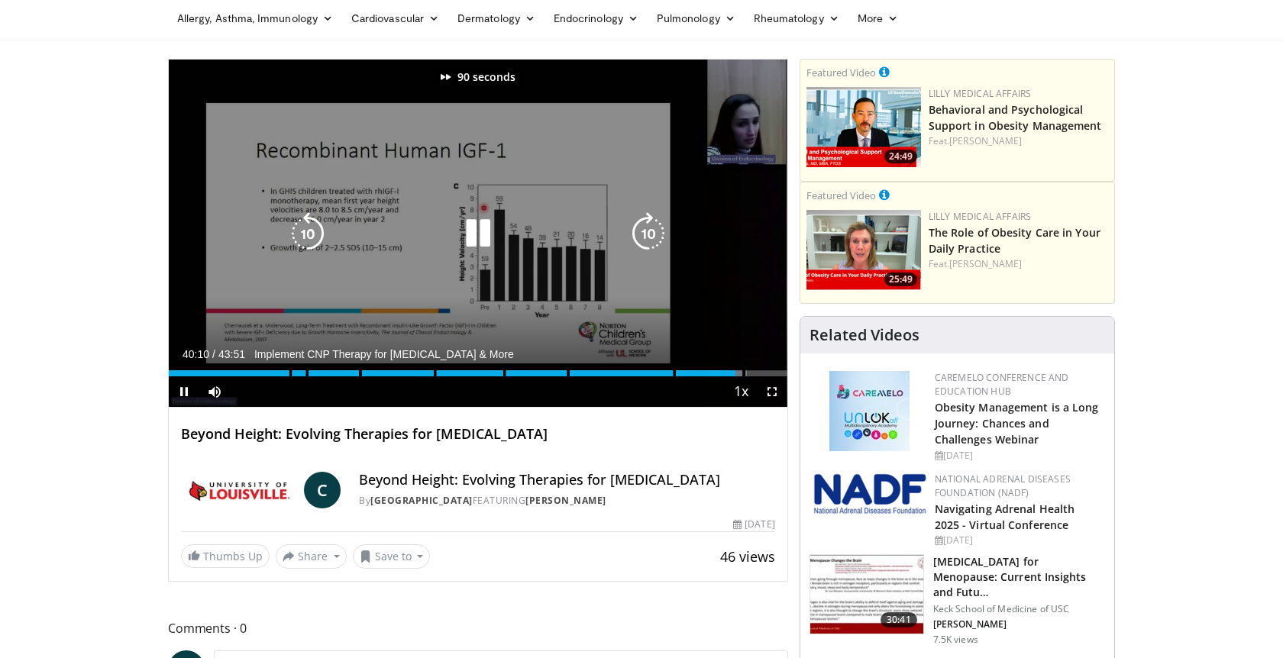
click at [471, 234] on icon "Video Player" at bounding box center [478, 233] width 43 height 43
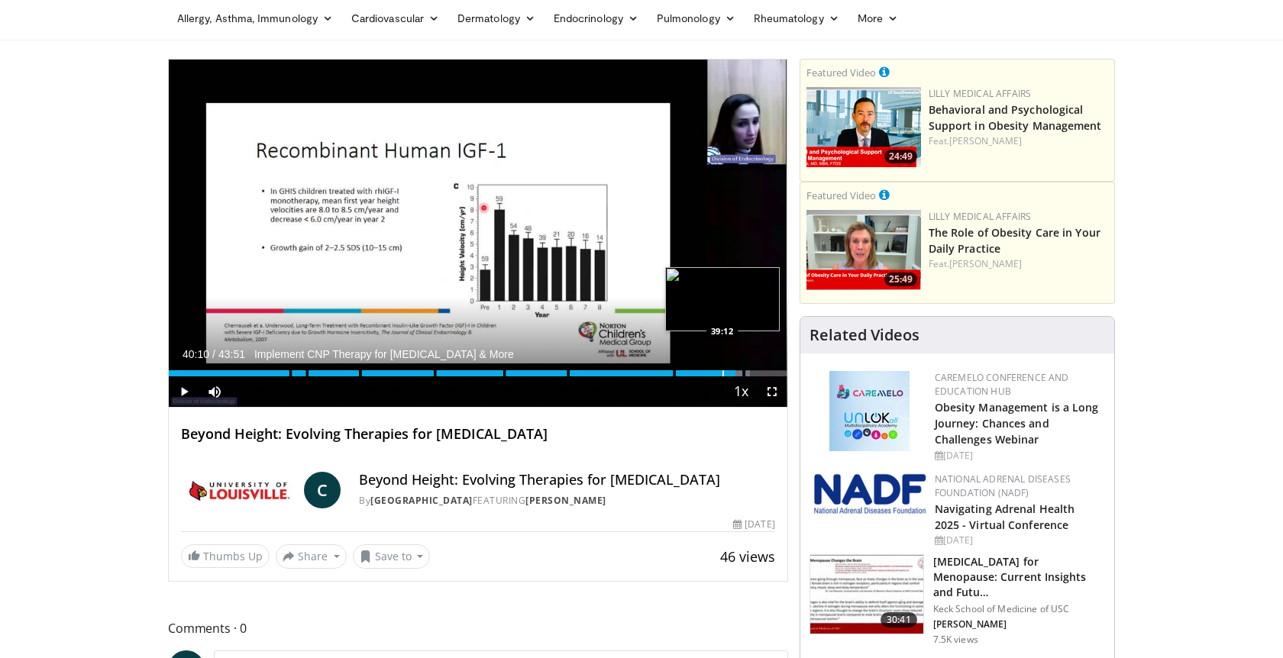
click at [724, 372] on div "Progress Bar" at bounding box center [723, 373] width 2 height 6
click at [712, 371] on div "Progress Bar" at bounding box center [713, 373] width 2 height 6
drag, startPoint x: 738, startPoint y: 480, endPoint x: 611, endPoint y: 480, distance: 127.5
click at [611, 480] on h4 "Beyond Height: Evolving Therapies for Growth Disorders" at bounding box center [566, 480] width 415 height 17
copy h4 "Growth Disorders"
